Goal: Task Accomplishment & Management: Manage account settings

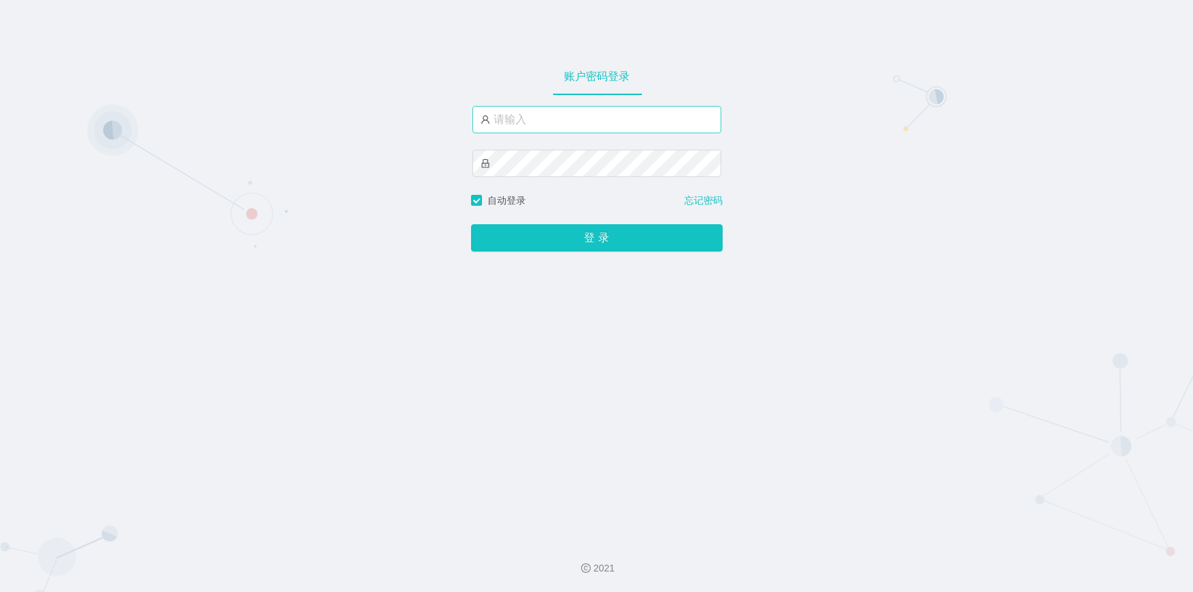
click at [568, 119] on input "text" at bounding box center [597, 119] width 249 height 27
type input "jishu"
click at [553, 235] on button "登 录" at bounding box center [597, 237] width 252 height 27
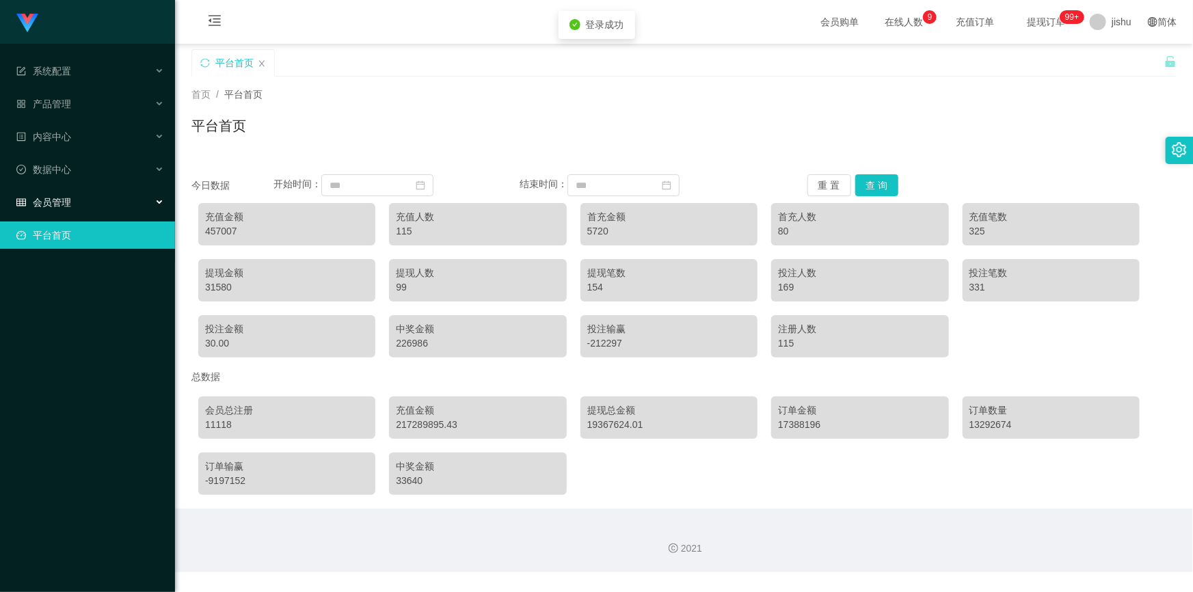
click at [124, 198] on div "会员管理" at bounding box center [87, 202] width 175 height 27
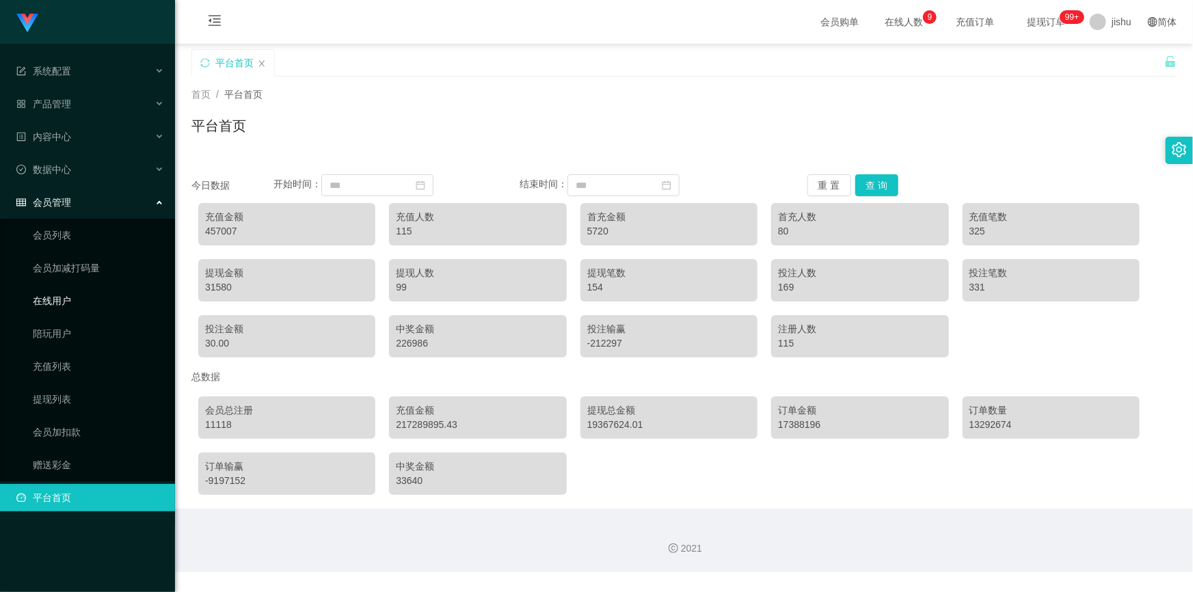
click at [72, 304] on link "在线用户" at bounding box center [98, 300] width 131 height 27
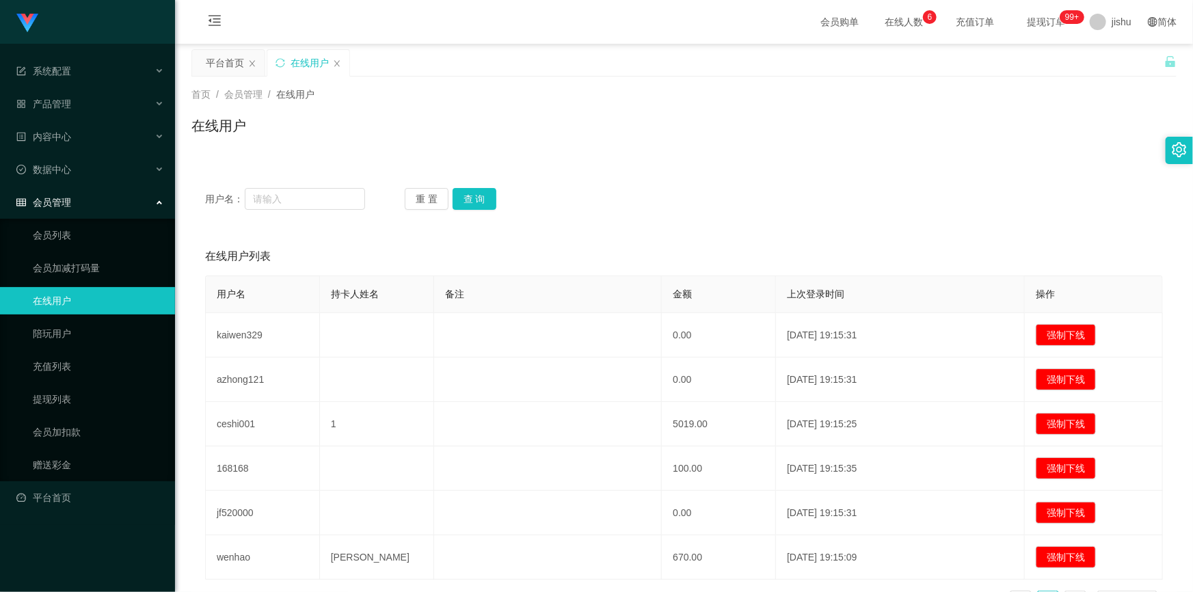
click at [109, 207] on div "会员管理" at bounding box center [87, 202] width 175 height 27
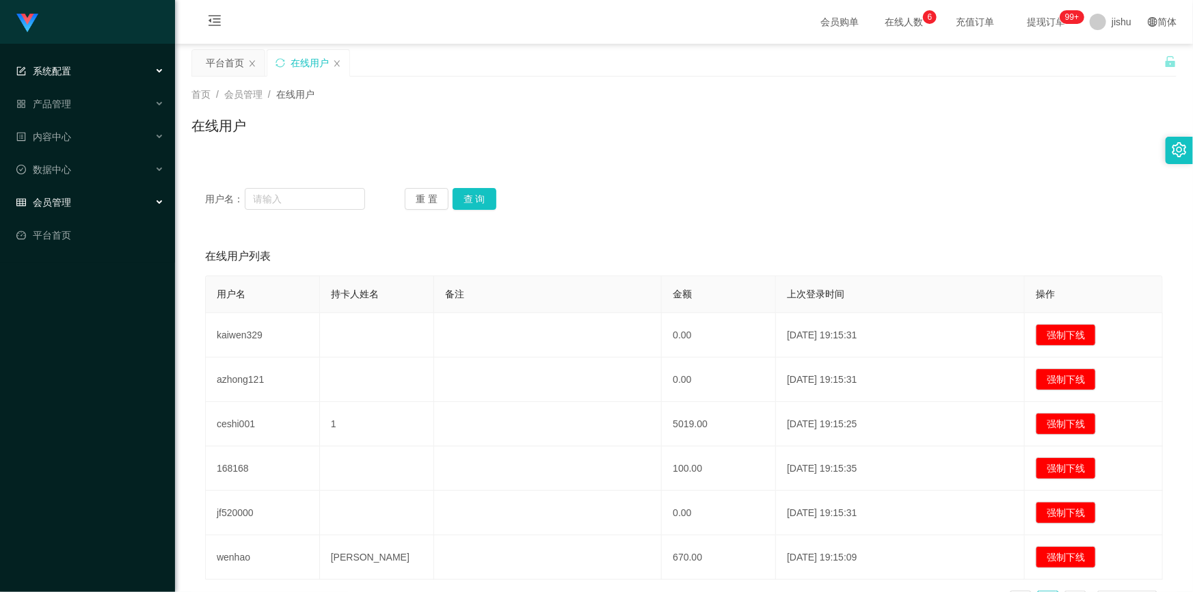
click at [88, 66] on div "系统配置" at bounding box center [87, 70] width 175 height 27
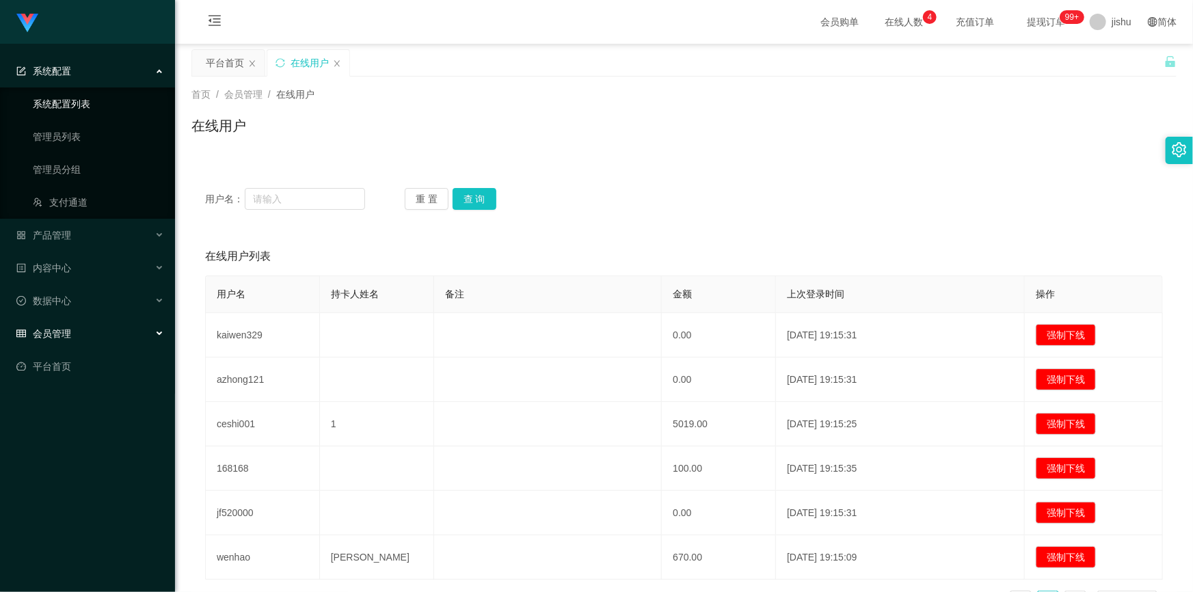
click at [88, 96] on link "系统配置列表" at bounding box center [98, 103] width 131 height 27
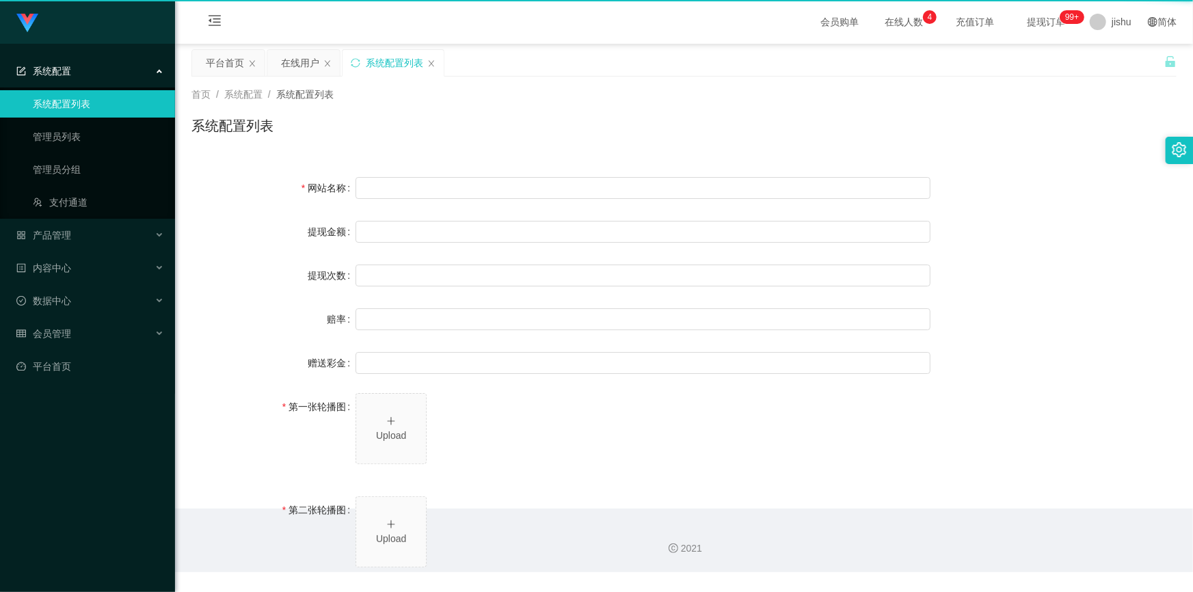
type input "40"
type input "1000000"
type input "100"
type input "0"
type input "[URL][DOMAIN_NAME]"
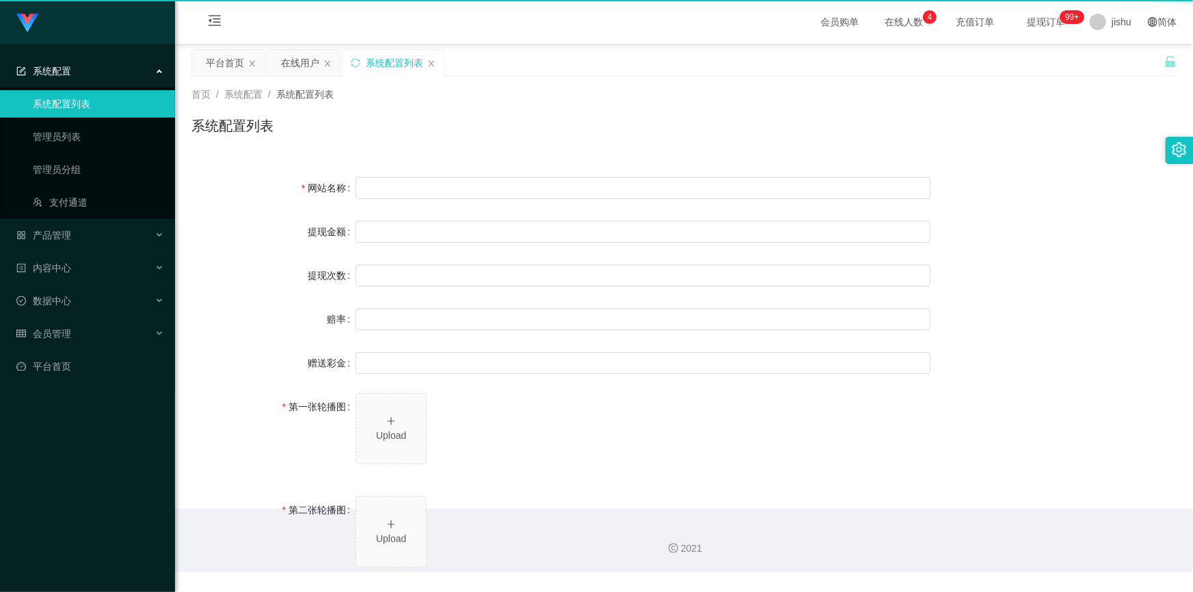
type input "[URL][DOMAIN_NAME]"
type input "平台工作台使用规则"
type input "为保障用户权益及平台运营秩序，请您严格遵守以下工作台使用规范："
type input "一、提现规则 最低提现限制：工作台账户积分满 10 积分后方可申请提现。"
type input "二、积分管理 首次高额积分提醒：当工作台账户积分首次超过 20,000 积分时，系统将暂停自动提现。用户需联系平台活动经理进行手动审核及分笔提现。"
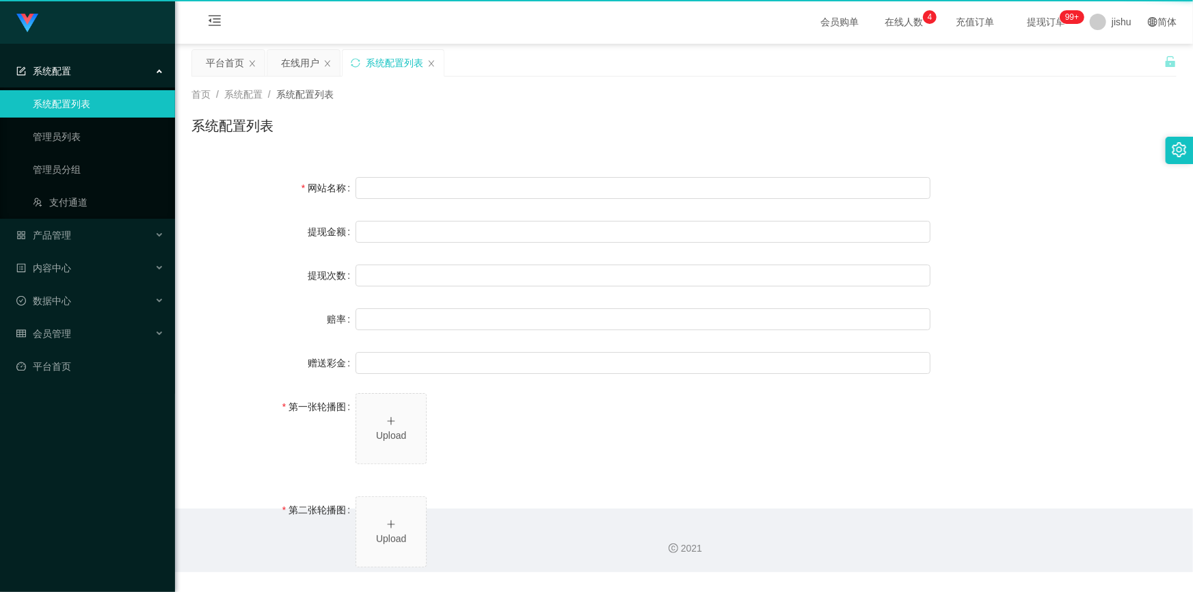
type input "三、任务接单规范 下单须知："
type input "所有任务需严格按照平台活动经理的指导流程进行操作。"
type input "严禁私下接单、绕过系统或通过非官方渠道接单（如通过个人账号、自行匹配等方式）。"
type input "·违规操作可能导致任务失败，并视情节冻结工作台账户或永久封禁账号。"
type input "系统任务对接要求："
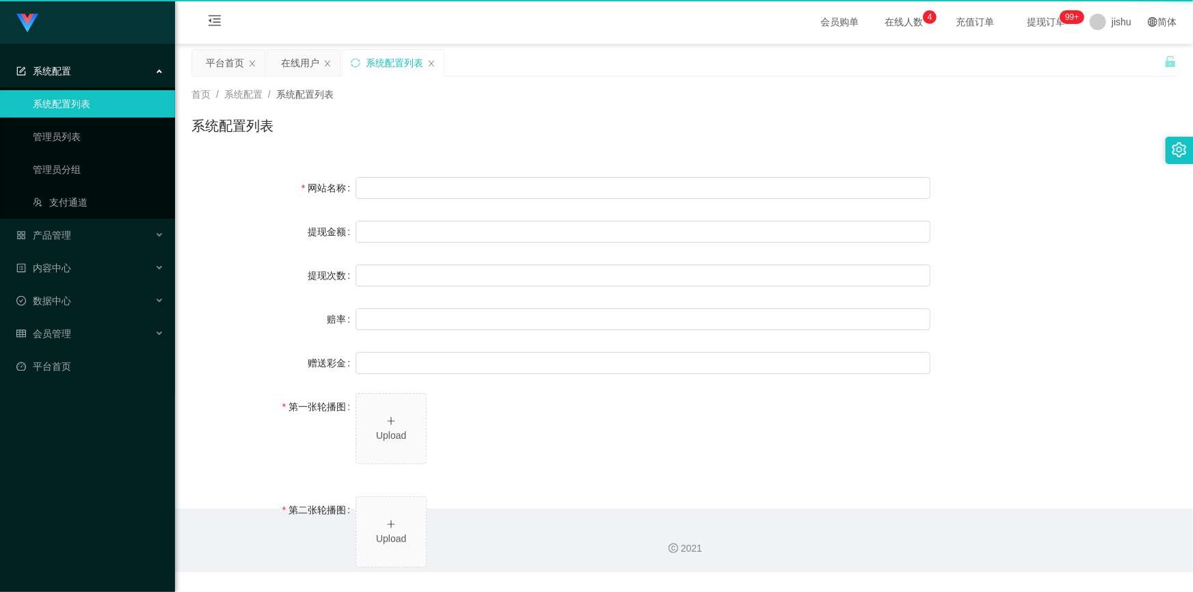
type input "若未按指导流程操作或擅自修改操作步骤，系统将无法正确识别并分配任务，导致任务失败。"
type input "·因此类行为造成损失，平台将不予补偿，且有权限制或终止用户账号的工作权限。"
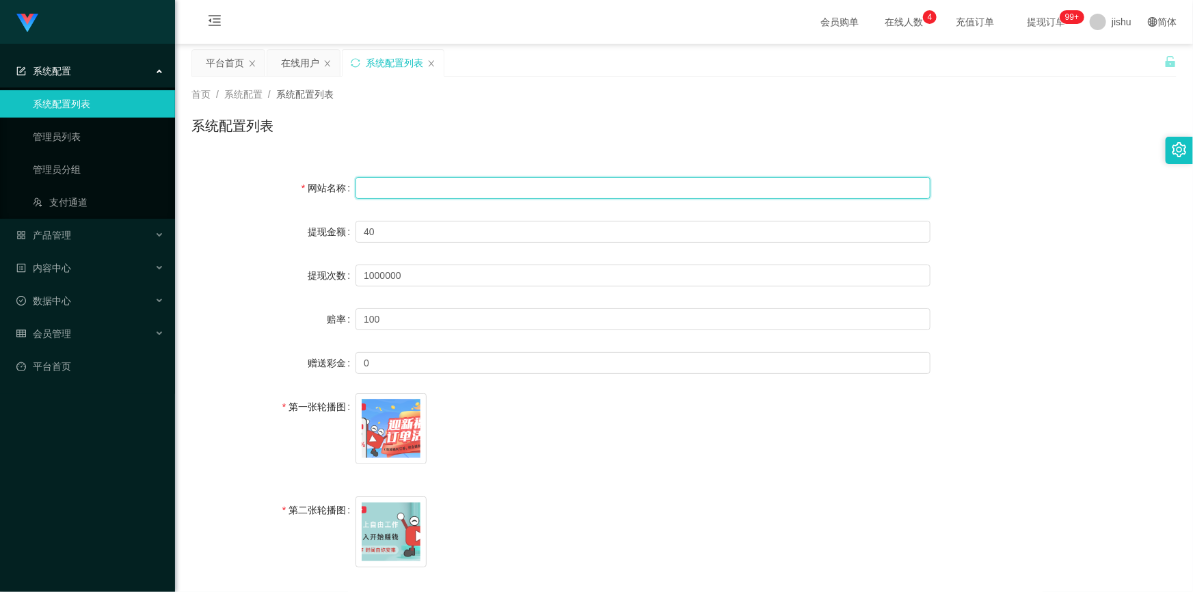
click at [396, 181] on input "text" at bounding box center [643, 188] width 575 height 22
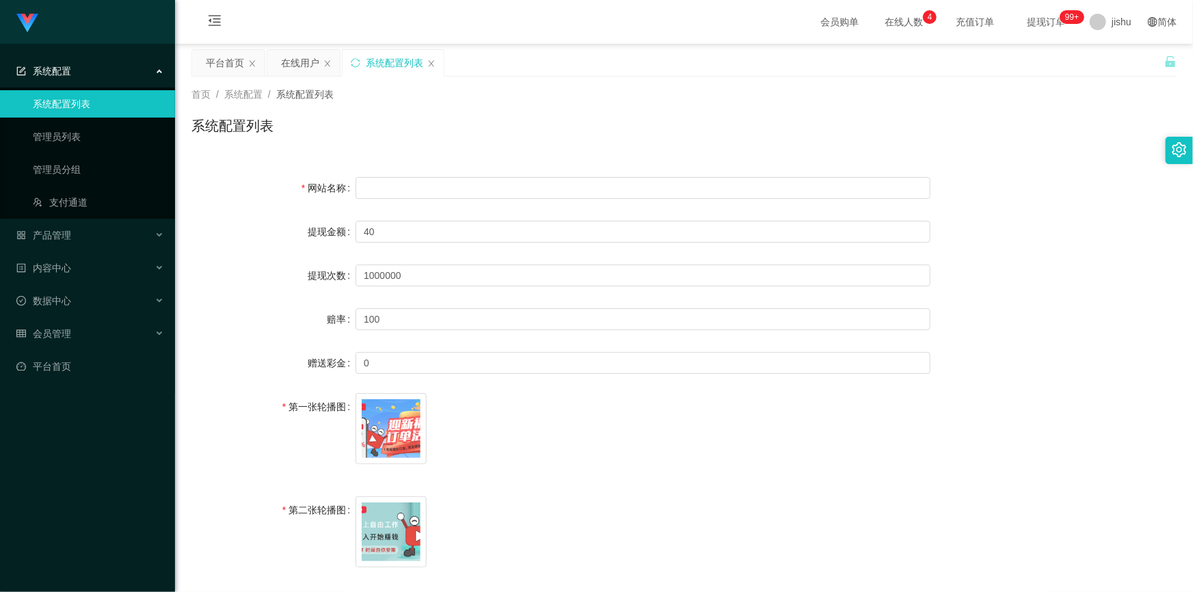
click at [144, 68] on div "系统配置" at bounding box center [87, 70] width 175 height 27
